Goal: Use online tool/utility: Use online tool/utility

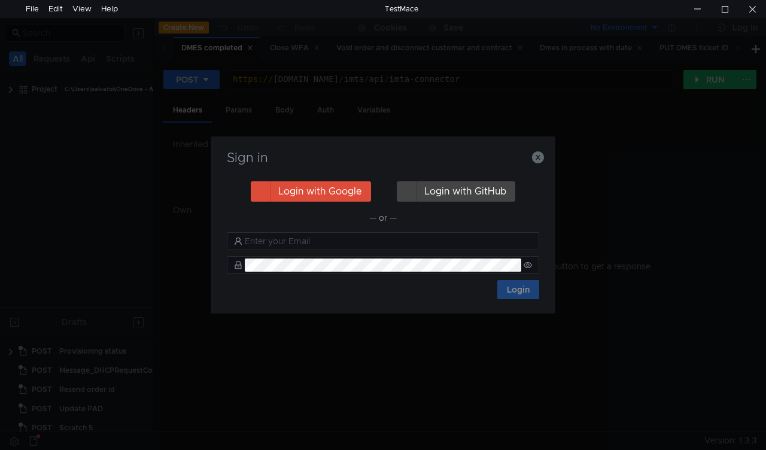
click at [538, 157] on nz-notification "Trial expired You use the free version of TestMace. Advanced features are avail…" at bounding box center [637, 90] width 230 height 152
click at [534, 160] on icon "button" at bounding box center [538, 157] width 12 height 12
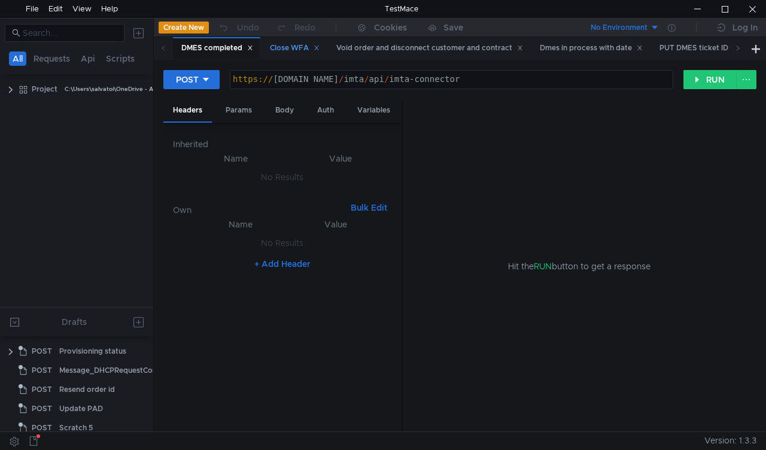
click at [281, 45] on div "Close WFA" at bounding box center [295, 48] width 50 height 13
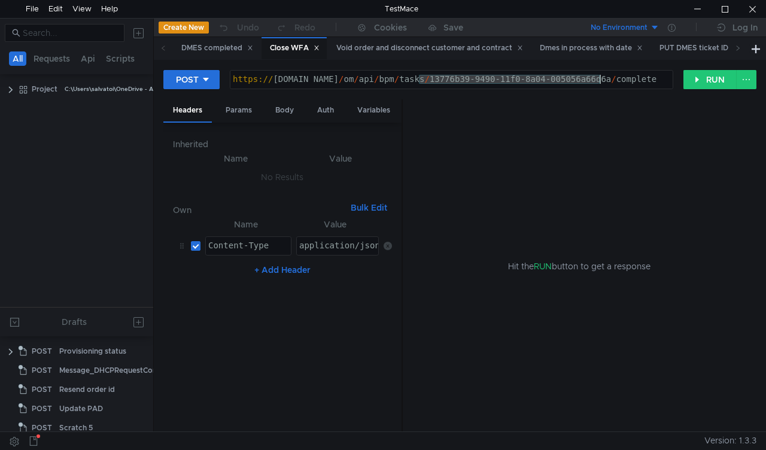
drag, startPoint x: 418, startPoint y: 80, endPoint x: 598, endPoint y: 81, distance: 180.7
click at [598, 81] on div "https:// mbx.dfni.nl / om / api / bpm / tasks / 13776b39-9490-11f0-8a04-005056a…" at bounding box center [451, 88] width 442 height 27
paste textarea "8a343a38-9492"
click at [704, 81] on button "RUN" at bounding box center [709, 79] width 53 height 19
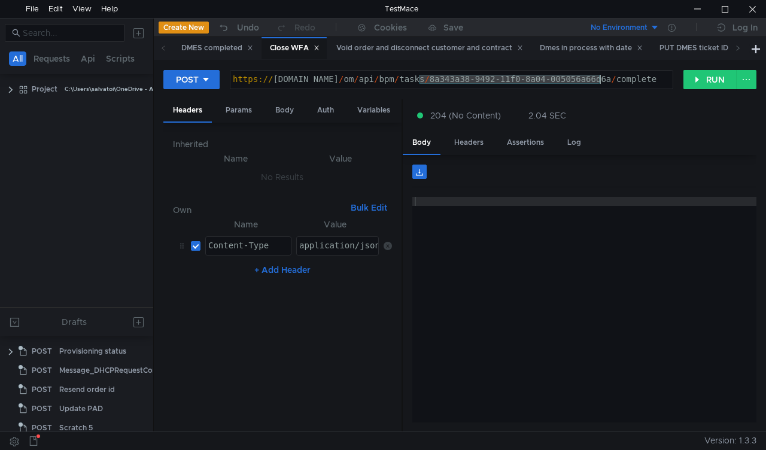
drag, startPoint x: 419, startPoint y: 75, endPoint x: 598, endPoint y: 83, distance: 179.6
click at [598, 83] on div "https:// mbx.dfni.nl / om / api / bpm / tasks / 8a343a38-9492-11f0-8a04-005056a…" at bounding box center [451, 88] width 442 height 27
paste textarea "21a8978e-9529"
type textarea "https://mbx.dfni.nl/om/api/bpm/tasks/21a8978e-9529-11f0-8a04-005056a66d6a/compl…"
click at [698, 85] on button "RUN" at bounding box center [709, 79] width 53 height 19
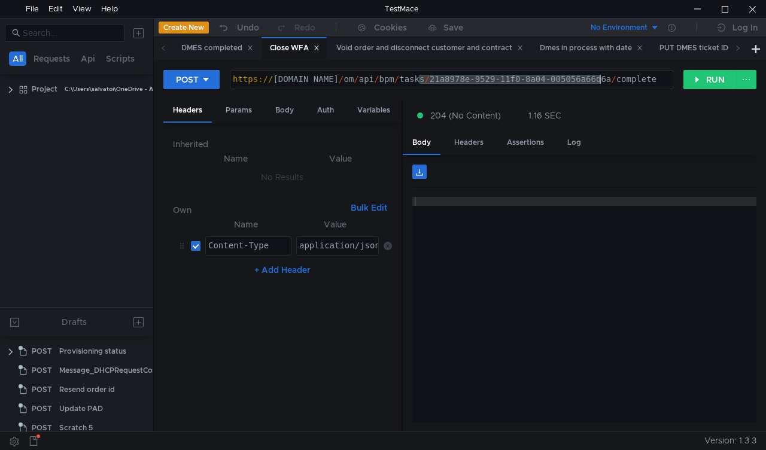
drag, startPoint x: 470, startPoint y: 82, endPoint x: 600, endPoint y: 81, distance: 129.2
click at [600, 81] on div "https:// mbx.dfni.nl / om / api / bpm / tasks / 21a8978e-9529-11f0-8a04-005056a…" at bounding box center [451, 88] width 442 height 27
paste textarea "125bb539-9480-11f0-b60f-005056a6d44f"
click at [702, 84] on button "RUN" at bounding box center [709, 79] width 53 height 19
drag, startPoint x: 418, startPoint y: 77, endPoint x: 601, endPoint y: 79, distance: 183.1
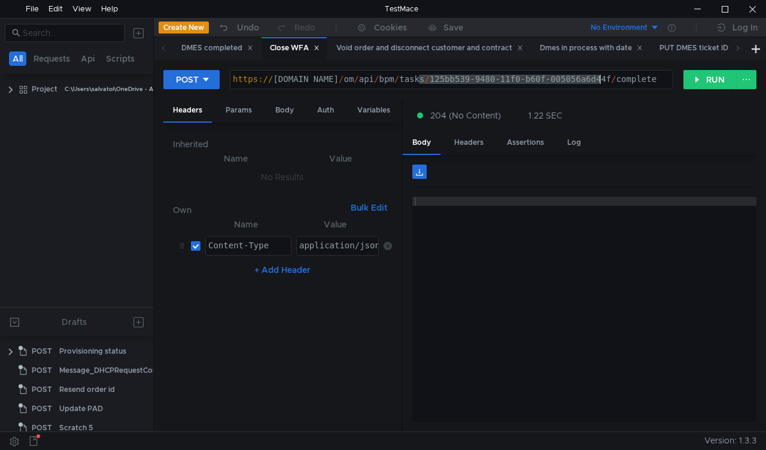
click at [601, 79] on div "https:// mbx.dfni.nl / om / api / bpm / tasks / 125bb539-9480-11f0-b60f-005056a…" at bounding box center [451, 88] width 442 height 27
paste textarea "73413b48-9473"
click at [694, 82] on button "RUN" at bounding box center [709, 79] width 53 height 19
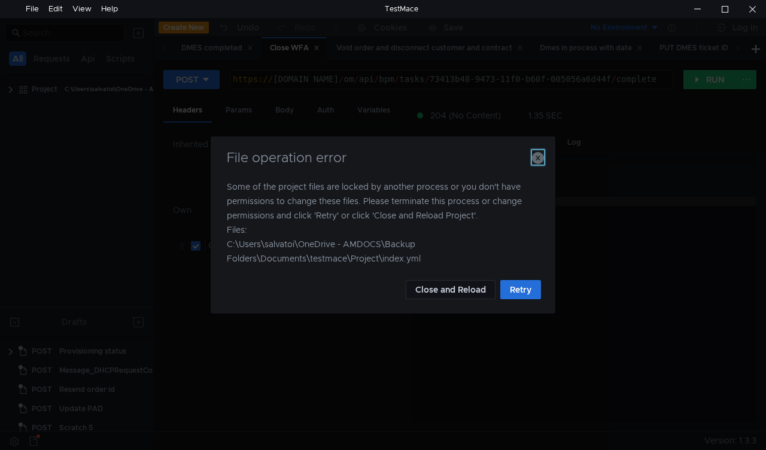
click at [539, 156] on icon "button" at bounding box center [538, 158] width 12 height 12
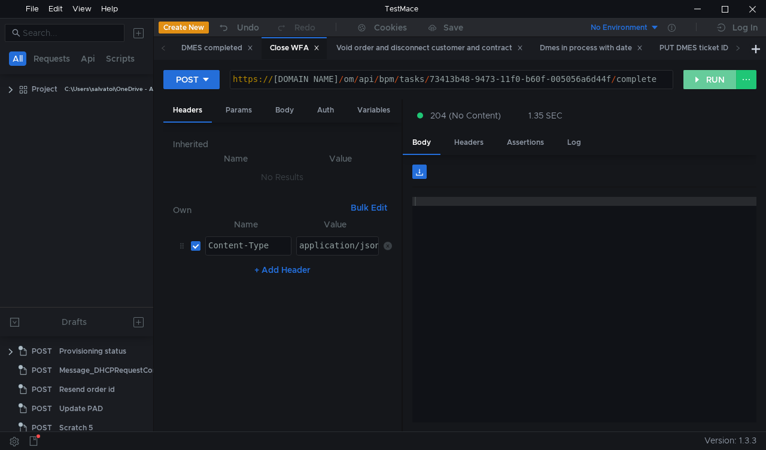
click at [712, 81] on button "RUN" at bounding box center [709, 79] width 53 height 19
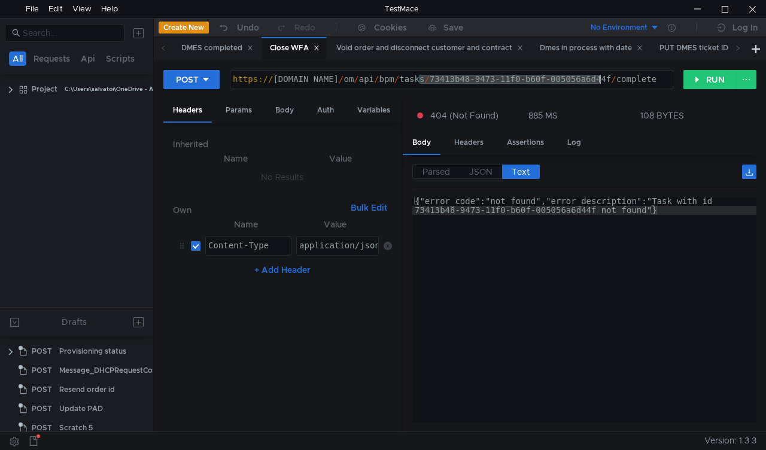
drag, startPoint x: 419, startPoint y: 79, endPoint x: 598, endPoint y: 79, distance: 178.9
click at [598, 79] on div "https:// mbx.dfni.nl / om / api / bpm / tasks / 73413b48-9473-11f0-b60f-005056a…" at bounding box center [451, 88] width 442 height 27
paste textarea "105408ed-945c-11f0-aaf1-005056a636e"
type textarea "[URL][DOMAIN_NAME]"
click at [696, 83] on button "RUN" at bounding box center [709, 79] width 53 height 19
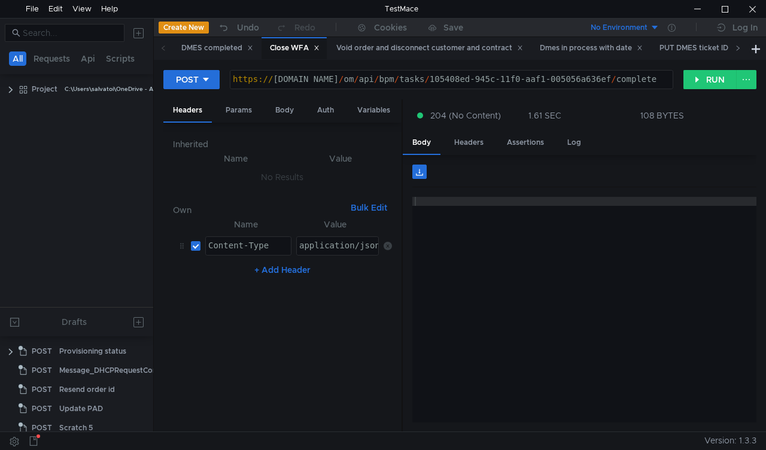
click at [734, 48] on span at bounding box center [737, 48] width 19 height 22
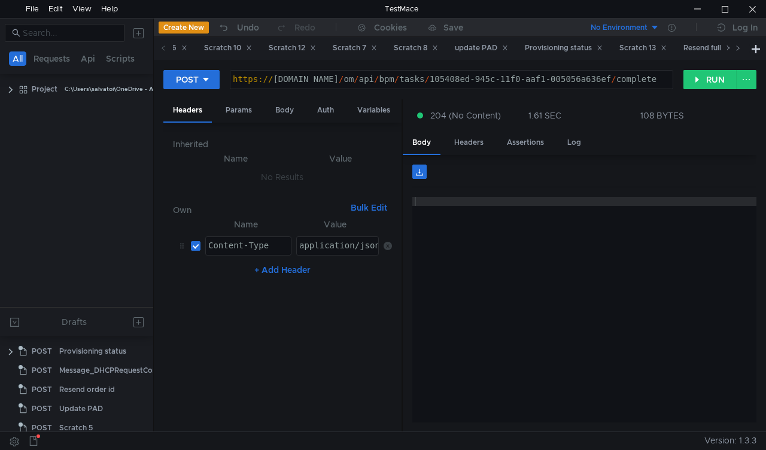
click at [734, 48] on span at bounding box center [737, 48] width 19 height 22
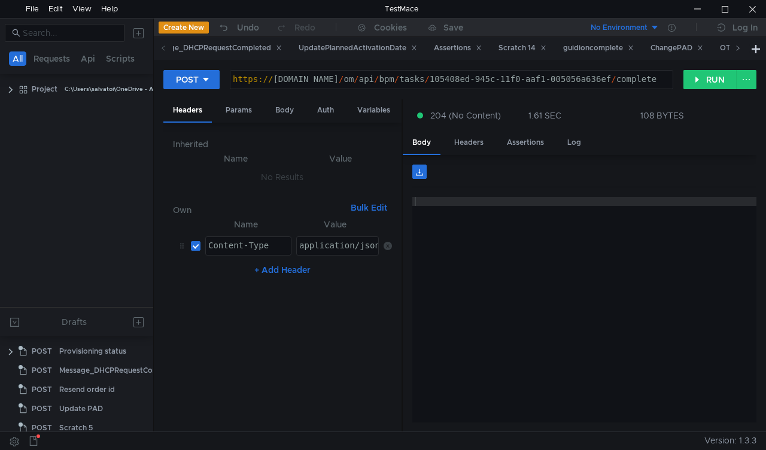
click at [734, 48] on span at bounding box center [737, 48] width 19 height 22
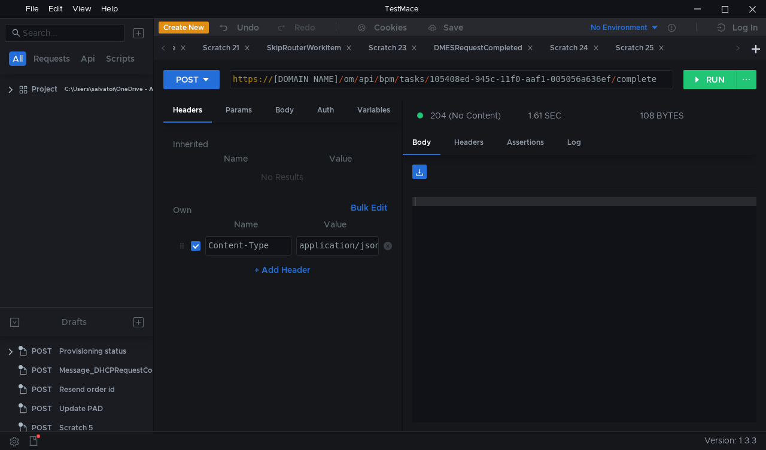
click at [734, 48] on span at bounding box center [737, 48] width 19 height 22
click at [359, 56] on div "SkipRouterWorkItem" at bounding box center [308, 48] width 101 height 22
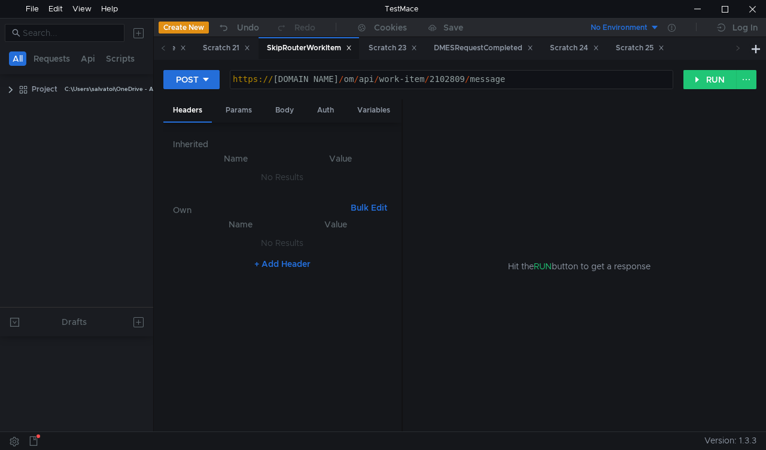
scroll to position [434, 0]
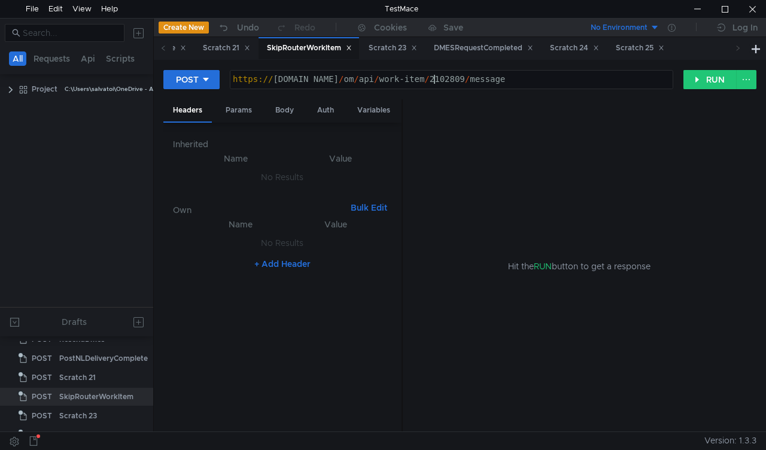
click at [433, 81] on div "https:// mbx.dfni.nl / om / api / work-item / 2102809 / message" at bounding box center [451, 88] width 442 height 27
paste textarea "37526"
type textarea "[URL][DOMAIN_NAME]"
click at [712, 86] on button "RUN" at bounding box center [709, 79] width 53 height 19
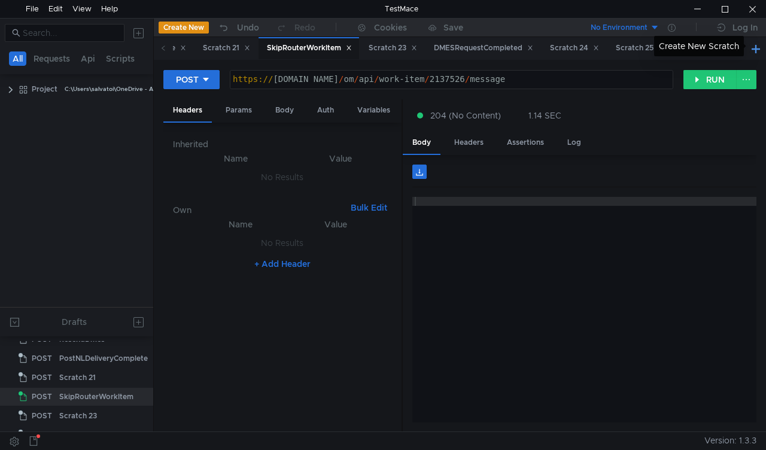
click at [753, 51] on button at bounding box center [756, 48] width 14 height 14
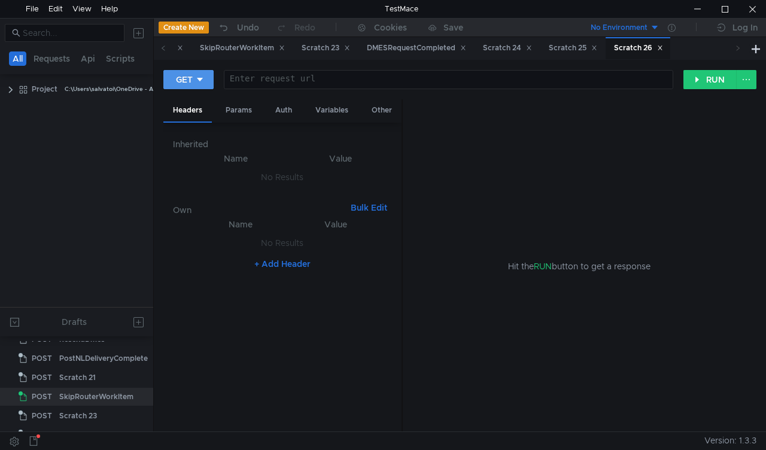
click at [208, 82] on button "GET" at bounding box center [188, 79] width 50 height 19
click at [186, 124] on li "POST" at bounding box center [189, 123] width 52 height 19
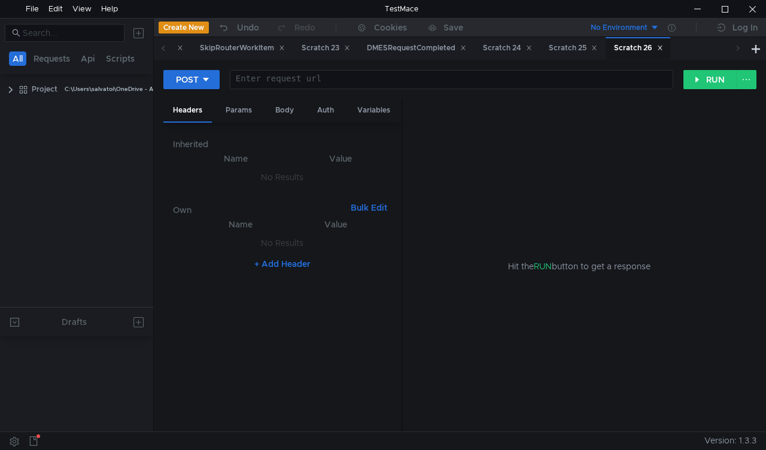
scroll to position [434, 0]
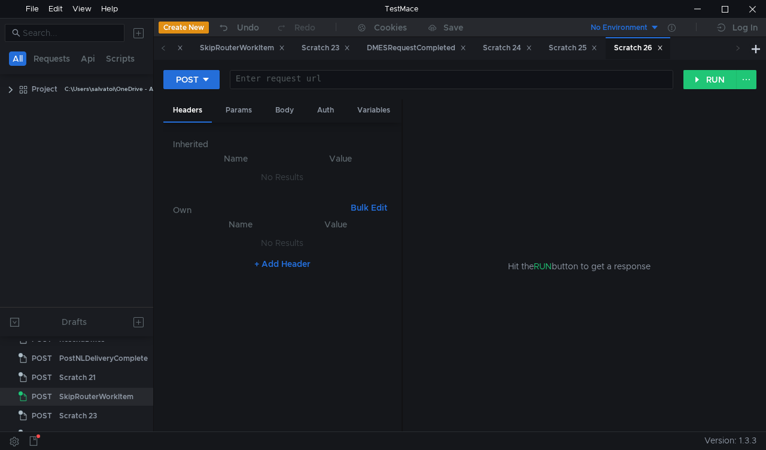
click at [278, 107] on div "Body" at bounding box center [285, 110] width 38 height 22
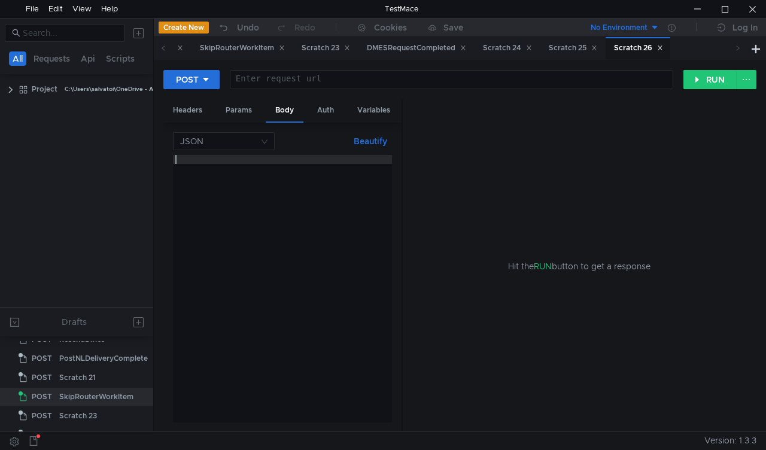
paste textarea "}"
type textarea "}"
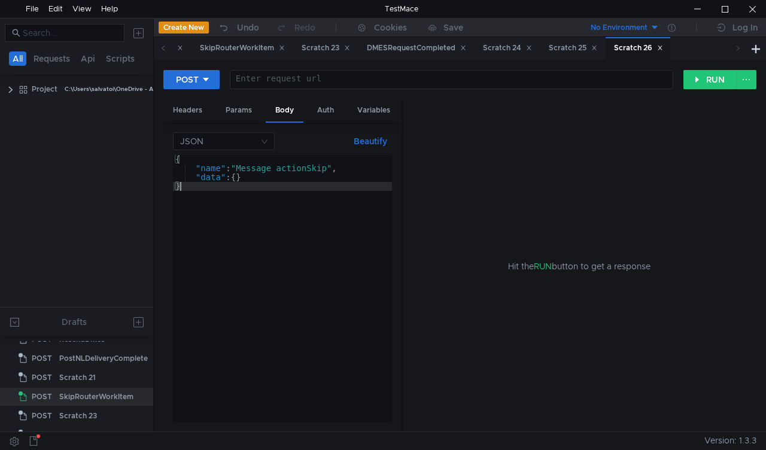
click at [337, 79] on div at bounding box center [451, 88] width 442 height 27
paste textarea "https://mbx.dfni.nl/om/api/work-item/354781/message"
click at [708, 90] on div "POST https://mbx.dfni.nl/om/api/work-item/354781/message https:// mbx.dfni.nl /…" at bounding box center [459, 84] width 593 height 30
click at [623, 150] on div "Hit the RUN button to get a response" at bounding box center [579, 265] width 325 height 333
click at [433, 80] on div "https:// mbx.dfni.nl / om / api / work-item / 354781 / message" at bounding box center [451, 88] width 442 height 27
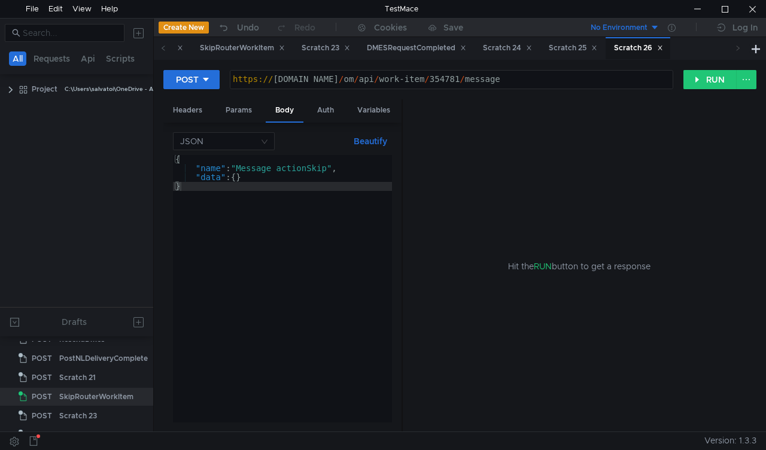
click at [433, 80] on div "https:// mbx.dfni.nl / om / api / work-item / 354781 / message" at bounding box center [451, 88] width 442 height 27
click at [429, 75] on div "https:// mbx.dfni.nl / om / api / work-item / 354781 / message" at bounding box center [451, 88] width 442 height 27
click at [430, 75] on div "https:// mbx.dfni.nl / om / api / work-item / 354781 / message" at bounding box center [451, 88] width 442 height 27
paste textarea "2137526"
type textarea "[URL][DOMAIN_NAME]"
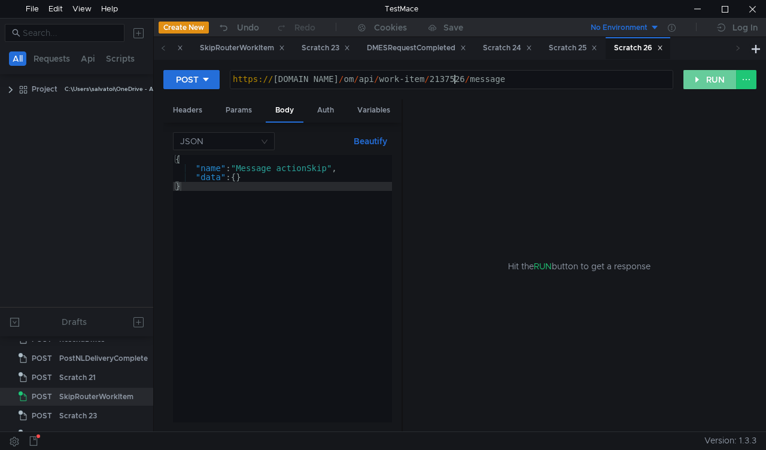
drag, startPoint x: 689, startPoint y: 81, endPoint x: 640, endPoint y: 208, distance: 136.6
click at [689, 81] on button "RUN" at bounding box center [709, 79] width 53 height 19
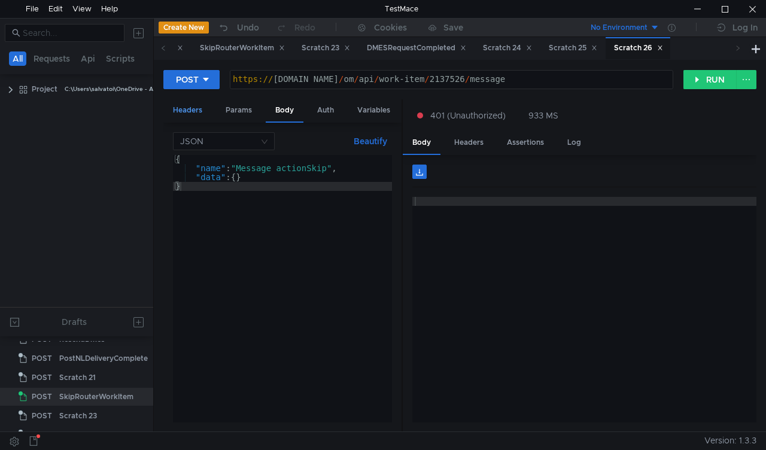
click at [172, 108] on div "Headers" at bounding box center [187, 110] width 48 height 22
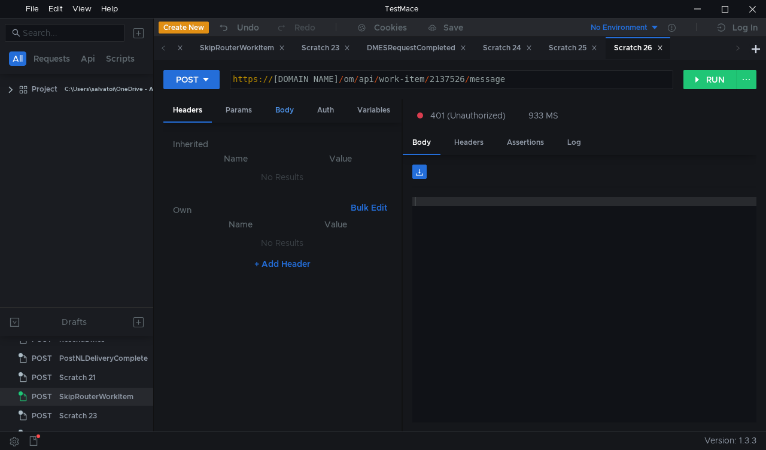
click at [282, 109] on div "Body" at bounding box center [285, 110] width 38 height 22
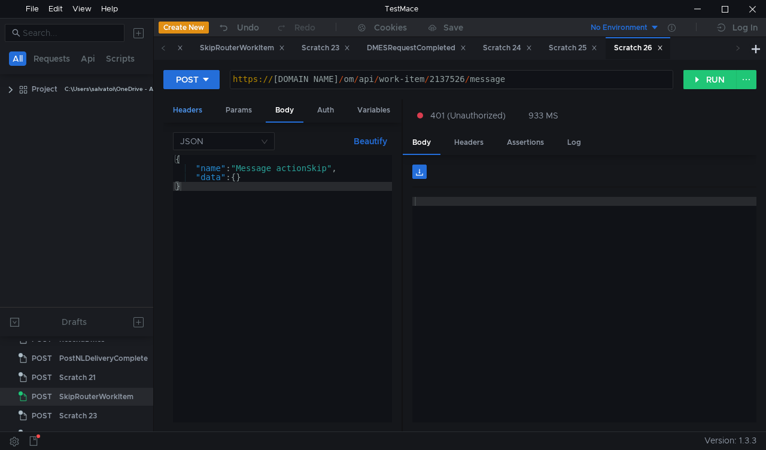
click at [196, 112] on div "Headers" at bounding box center [187, 110] width 48 height 22
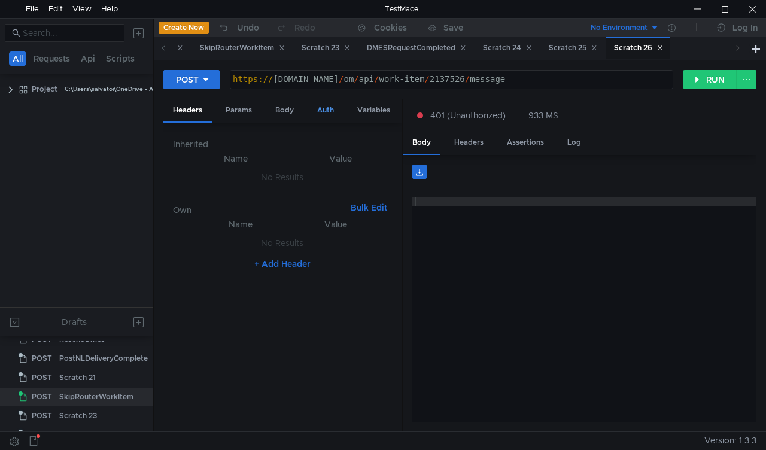
click at [317, 108] on div "Auth" at bounding box center [326, 110] width 36 height 22
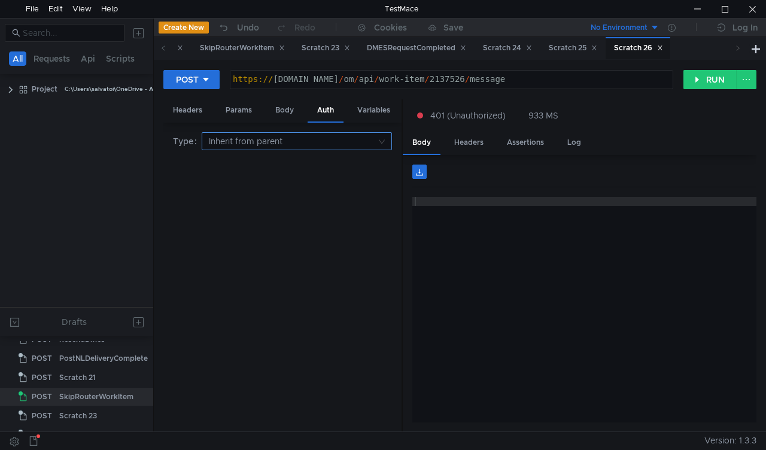
click at [383, 145] on nz-select-top-control "Inherit from parent" at bounding box center [297, 141] width 190 height 18
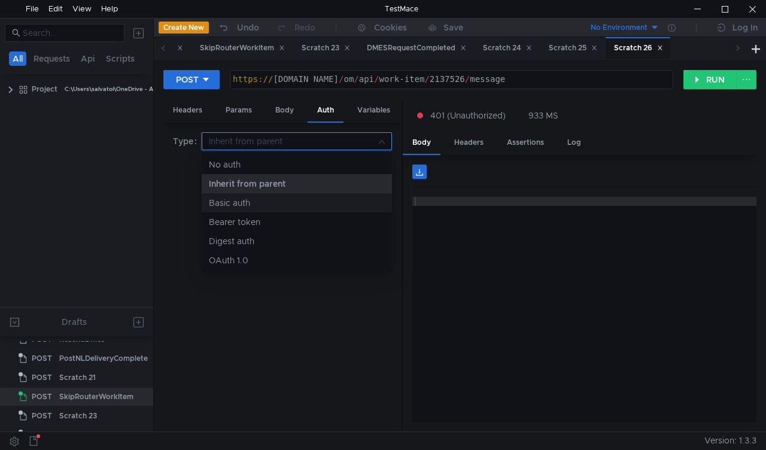
click at [276, 199] on div "Basic auth" at bounding box center [297, 202] width 176 height 13
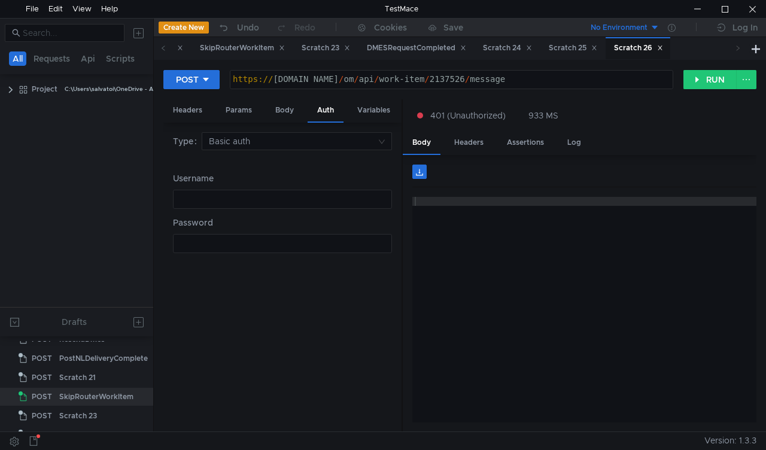
click at [262, 197] on div at bounding box center [283, 207] width 218 height 27
type textarea "superdmin"
click at [197, 252] on div "ההההההההההההההההההההההההההההההההההההההההההההההההההההההההההההההההההההההההההההההה…" at bounding box center [282, 243] width 219 height 19
click at [200, 244] on div at bounding box center [283, 252] width 218 height 27
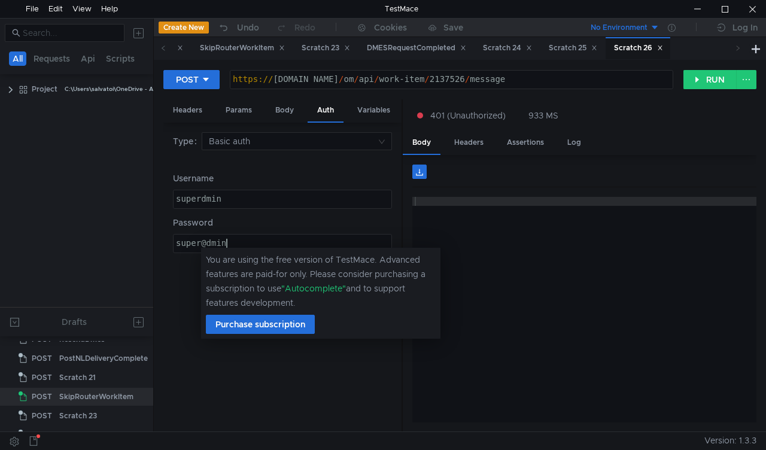
scroll to position [0, 3]
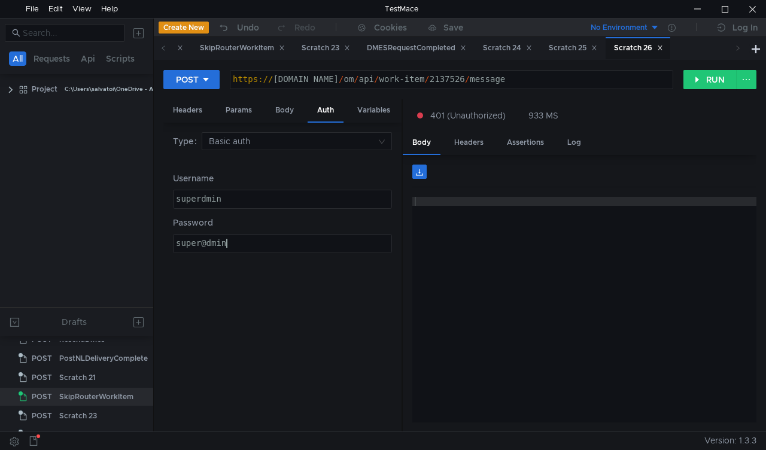
type textarea "super@dmin"
click at [539, 317] on div at bounding box center [584, 319] width 344 height 244
click at [278, 110] on div "Body" at bounding box center [285, 110] width 38 height 22
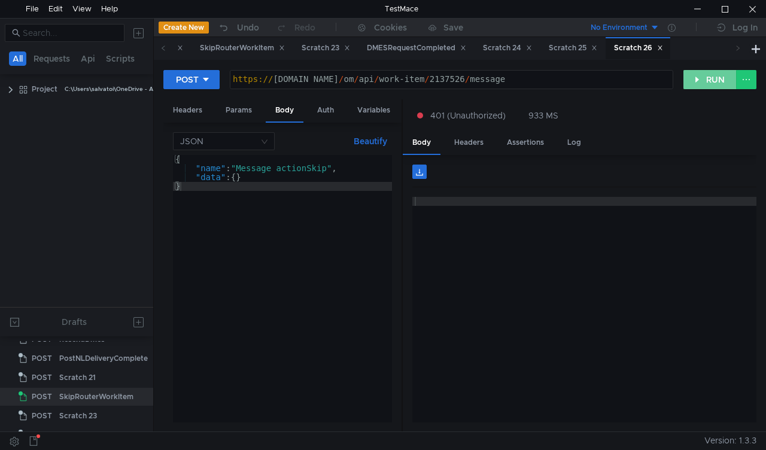
click at [718, 77] on button "RUN" at bounding box center [709, 79] width 53 height 19
click at [330, 114] on div "Auth" at bounding box center [326, 110] width 36 height 22
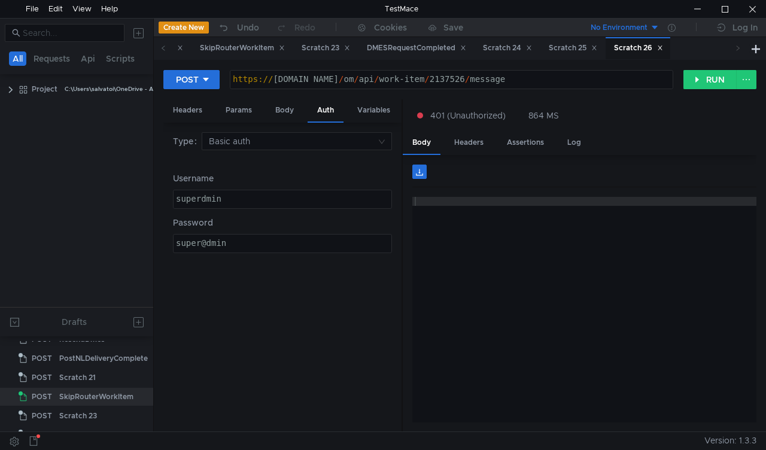
click at [201, 197] on div "superdmin" at bounding box center [283, 207] width 218 height 27
paste textarea "a"
type textarea "superadmin"
click at [208, 242] on div "super@dmin" at bounding box center [283, 252] width 218 height 27
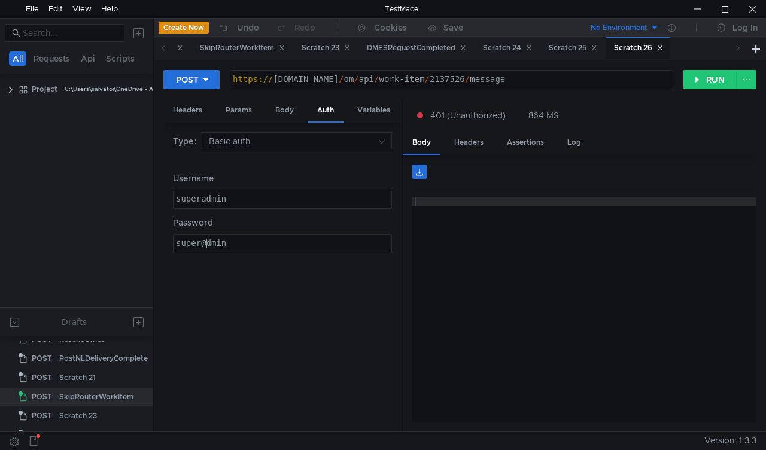
paste textarea "a"
type textarea "super@dmin"
click at [714, 79] on button "RUN" at bounding box center [709, 79] width 53 height 19
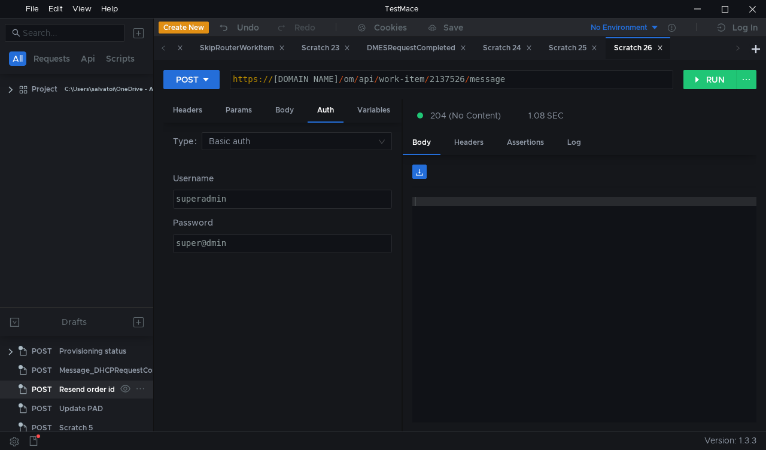
click at [93, 391] on div "Resend order id" at bounding box center [87, 390] width 56 height 18
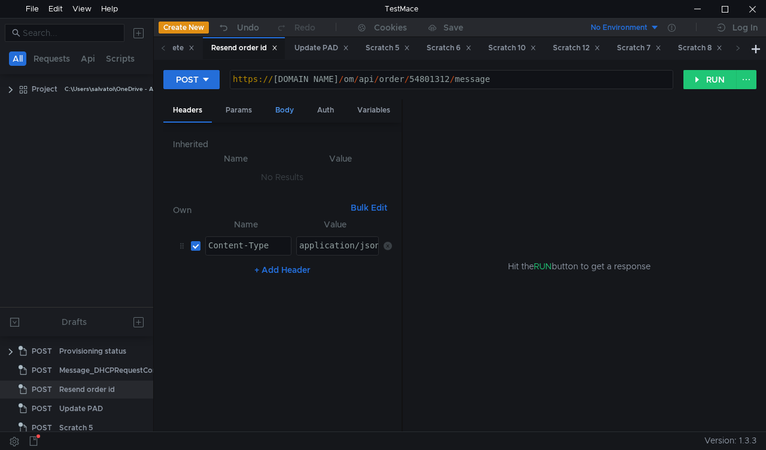
click at [284, 117] on div "Body" at bounding box center [285, 110] width 38 height 22
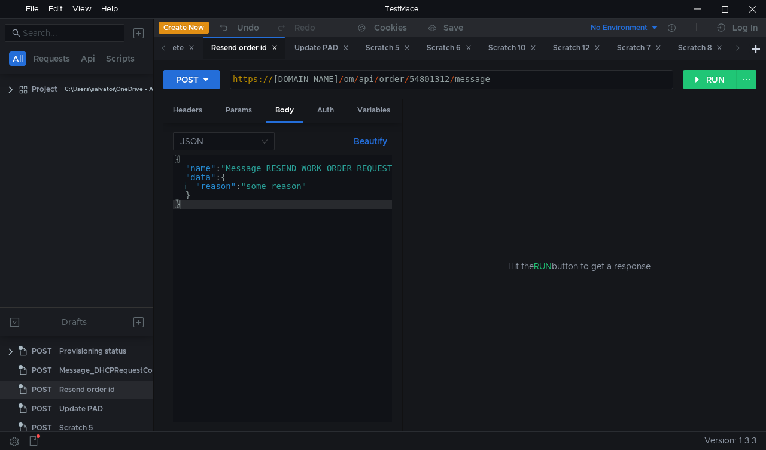
click at [411, 79] on div "https:// mbx.dfni.nl / om / api / order / 54801312 / message" at bounding box center [451, 88] width 442 height 27
paste textarea "927279"
type textarea "https://mbx.dfni.nl/om/api/order/54927279/message"
click at [697, 79] on button "RUN" at bounding box center [709, 79] width 53 height 19
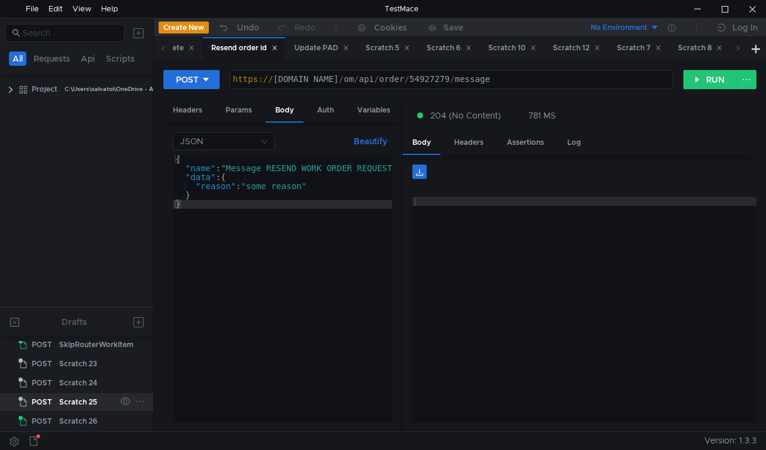
scroll to position [491, 0]
click at [95, 414] on div "Scratch 26" at bounding box center [78, 421] width 38 height 18
click at [84, 413] on div "Scratch 26" at bounding box center [78, 421] width 38 height 18
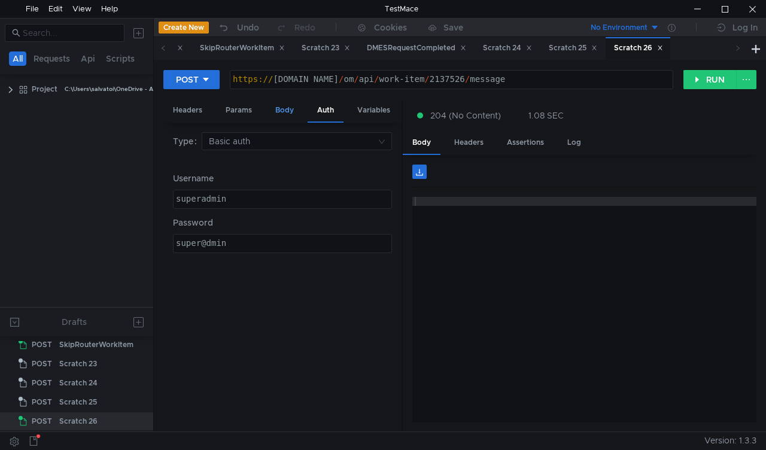
click at [278, 110] on div "Body" at bounding box center [285, 110] width 38 height 22
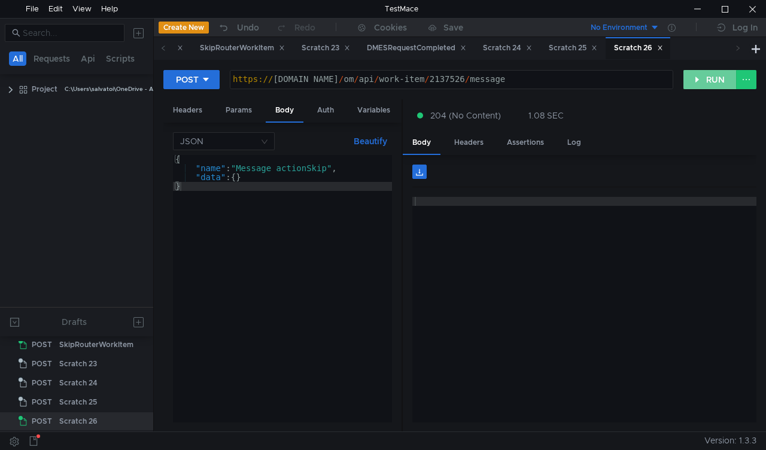
click at [694, 85] on button "RUN" at bounding box center [709, 79] width 53 height 19
click at [736, 53] on span at bounding box center [738, 48] width 6 height 13
click at [597, 50] on div "Scratch 25" at bounding box center [573, 48] width 48 height 13
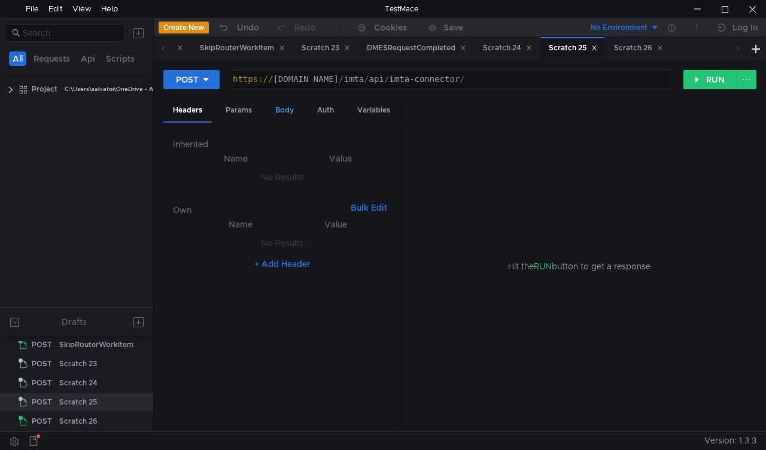
click at [294, 112] on div "Body" at bounding box center [285, 110] width 38 height 22
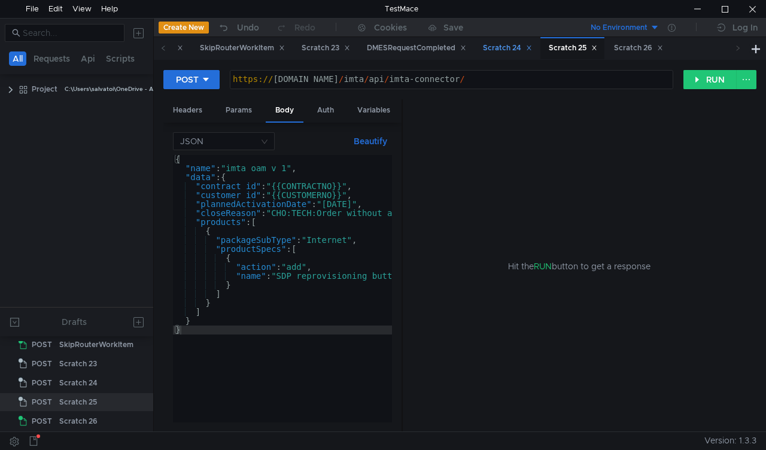
click at [532, 46] on div "Scratch 24" at bounding box center [507, 48] width 49 height 13
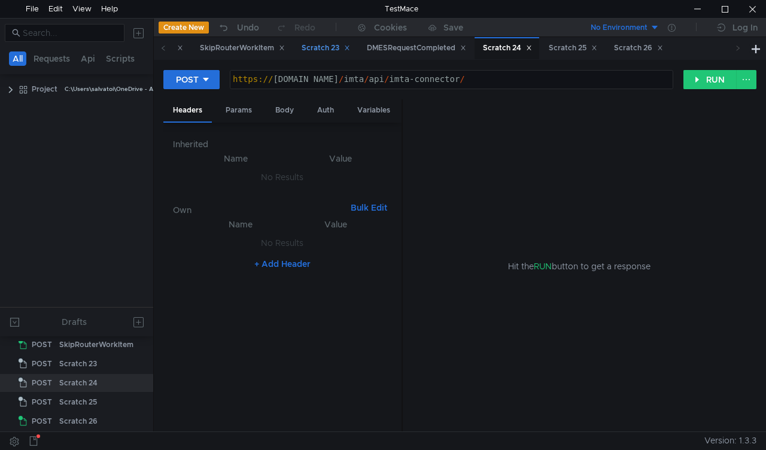
click at [350, 48] on div "Scratch 23" at bounding box center [326, 48] width 48 height 13
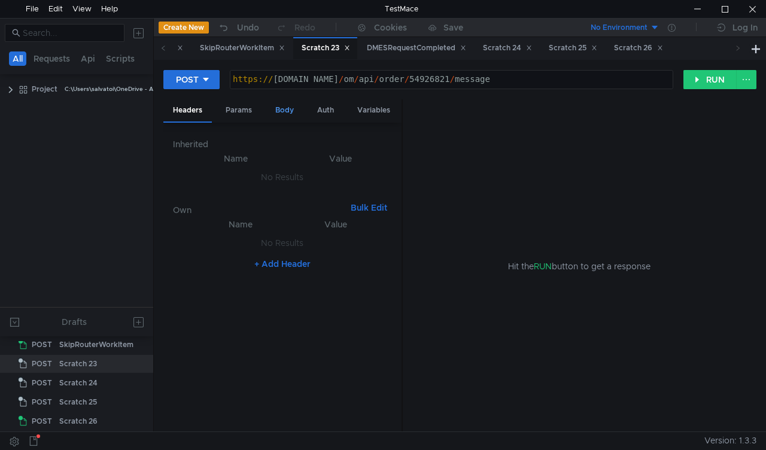
click at [291, 111] on div "Body" at bounding box center [285, 110] width 38 height 22
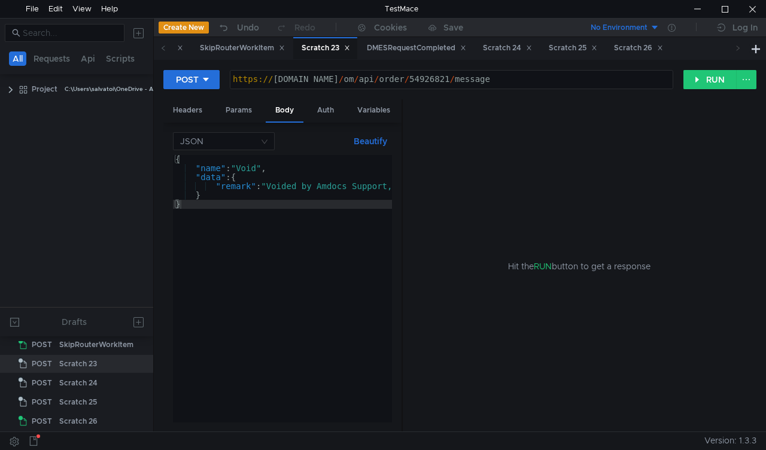
click at [421, 75] on div "https:// [DOMAIN_NAME] / om / api / order / 54926821 / message" at bounding box center [451, 88] width 442 height 27
click at [420, 77] on div "https:// [DOMAIN_NAME] / om / api / order / 54926821 / message" at bounding box center [451, 88] width 442 height 27
paste textarea "8106"
type textarea "[URL][DOMAIN_NAME]"
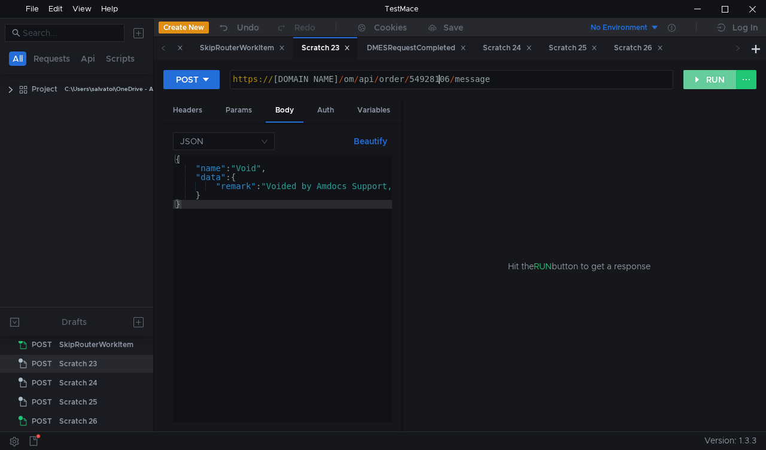
click at [698, 81] on button "RUN" at bounding box center [709, 79] width 53 height 19
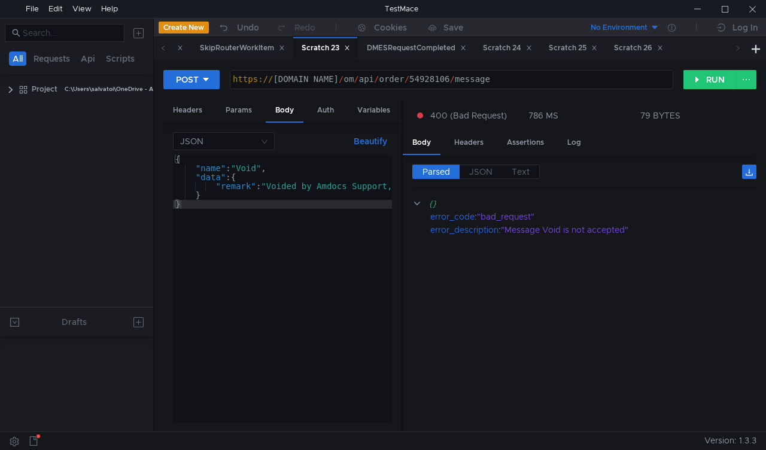
scroll to position [491, 0]
